Goal: Book appointment/travel/reservation

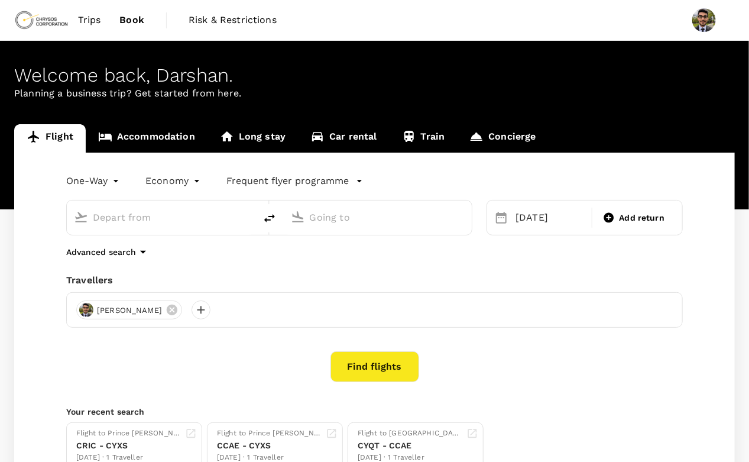
type input "[US_STATE], [GEOGRAPHIC_DATA], [GEOGRAPHIC_DATA] (any)"
type input "Prince [PERSON_NAME], [GEOGRAPHIC_DATA] (any)"
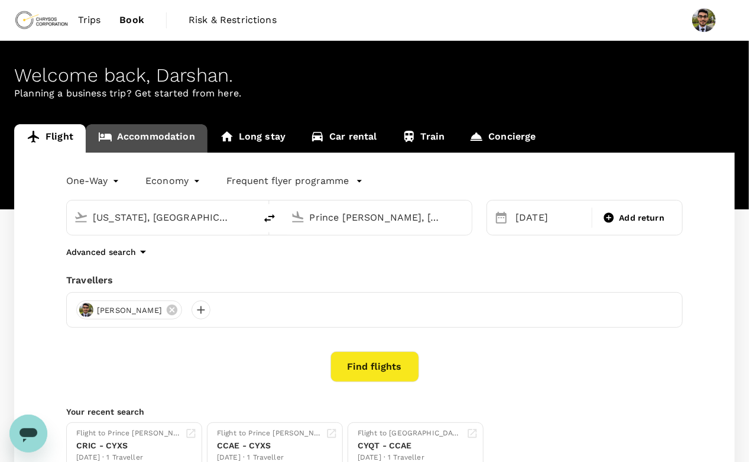
click at [151, 134] on link "Accommodation" at bounding box center [147, 138] width 122 height 28
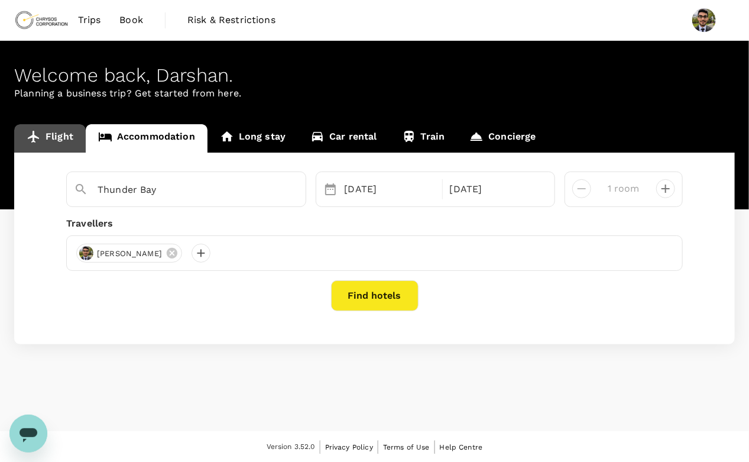
click at [54, 141] on link "Flight" at bounding box center [50, 138] width 72 height 28
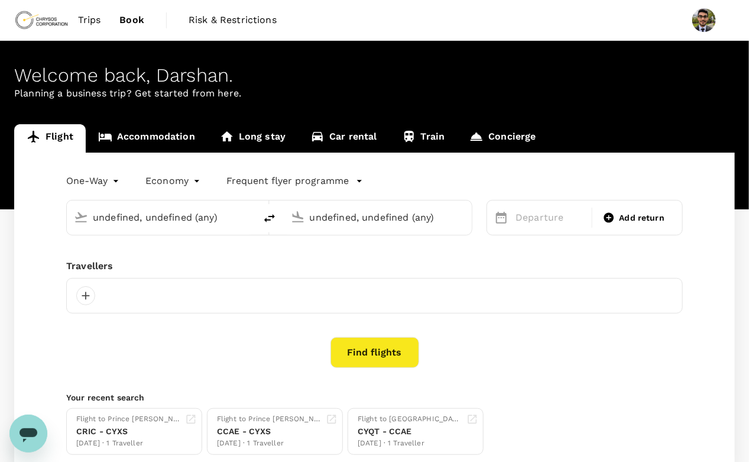
type input "[US_STATE], [GEOGRAPHIC_DATA], [GEOGRAPHIC_DATA] (any)"
type input "Prince [PERSON_NAME], [GEOGRAPHIC_DATA] (any)"
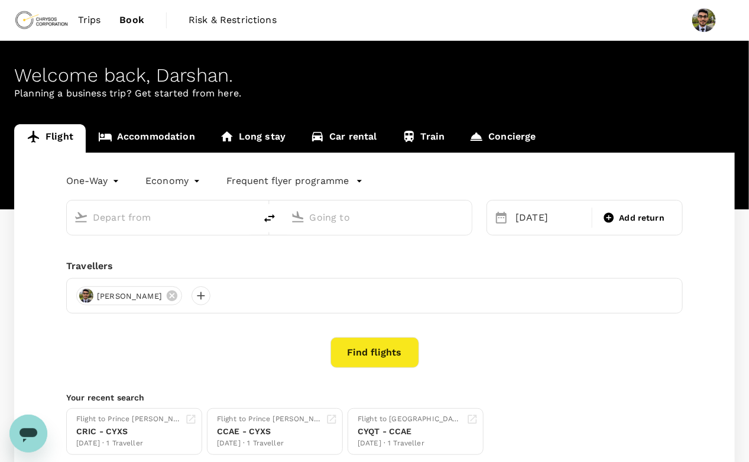
type input "[US_STATE], [GEOGRAPHIC_DATA], [GEOGRAPHIC_DATA] (any)"
type input "Prince [PERSON_NAME], [GEOGRAPHIC_DATA] (any)"
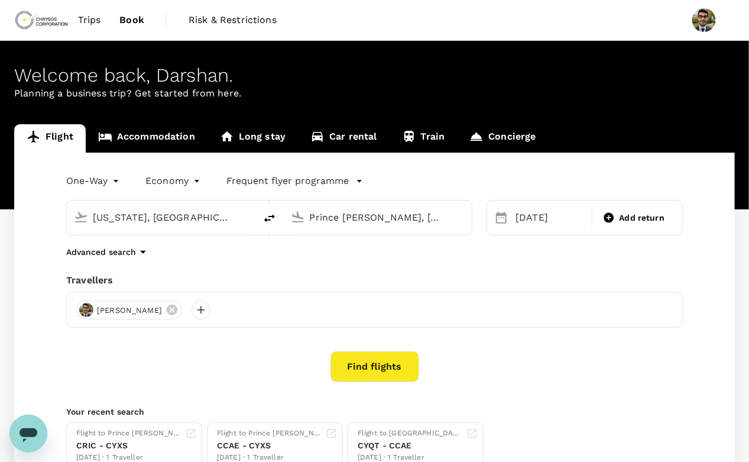
click at [91, 20] on span "Trips" at bounding box center [89, 20] width 23 height 14
